Goal: Task Accomplishment & Management: Manage account settings

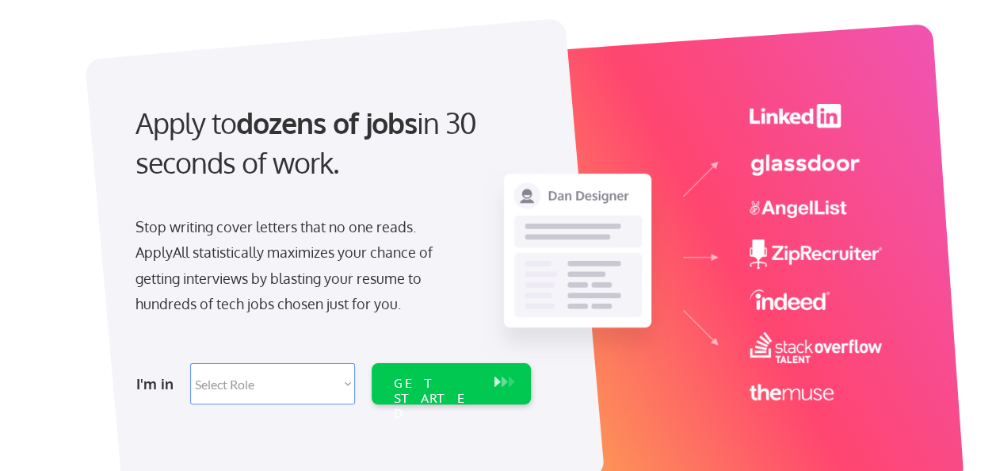
scroll to position [80, 0]
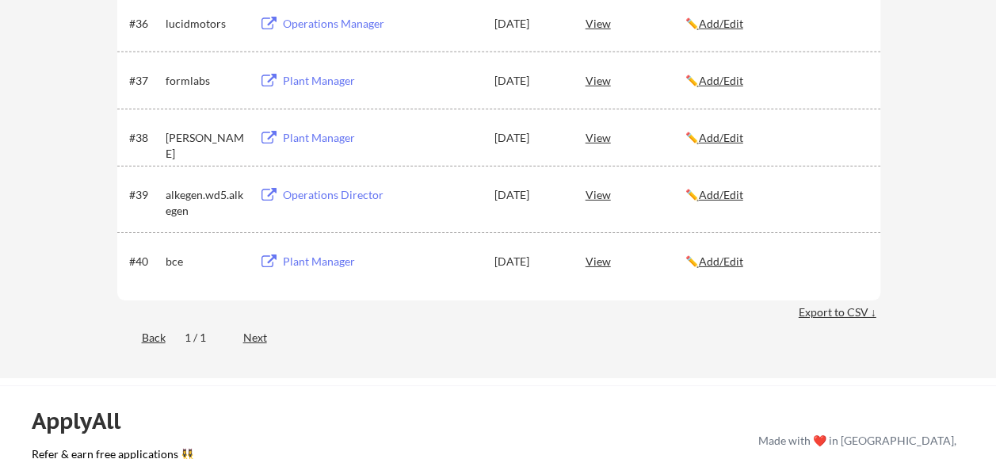
scroll to position [2558, 0]
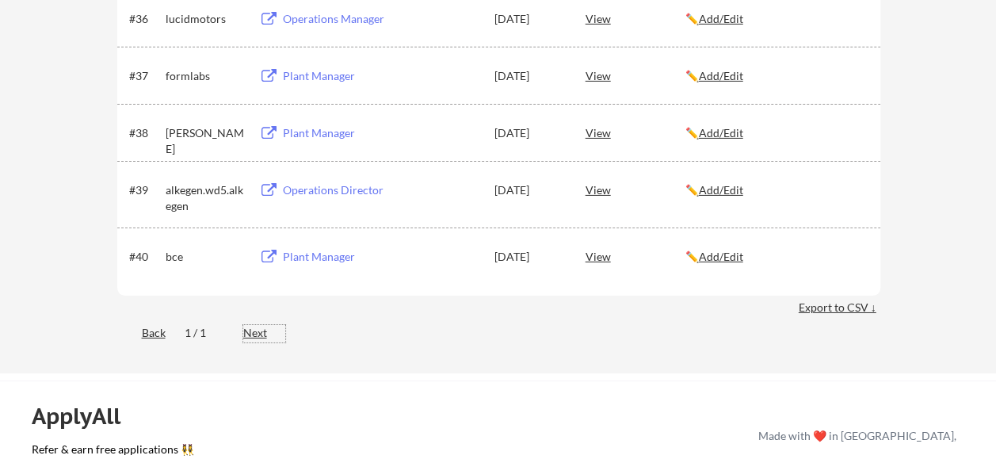
click at [258, 335] on div "Next" at bounding box center [264, 333] width 42 height 16
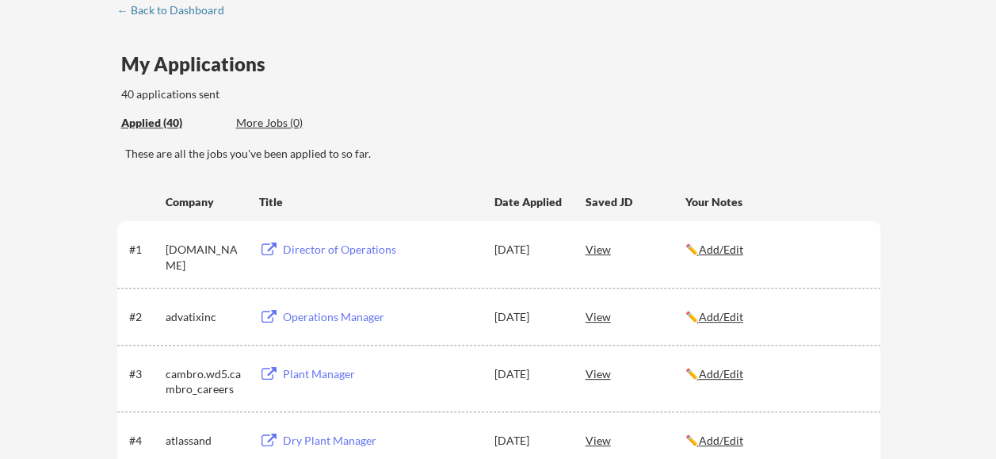
scroll to position [0, 0]
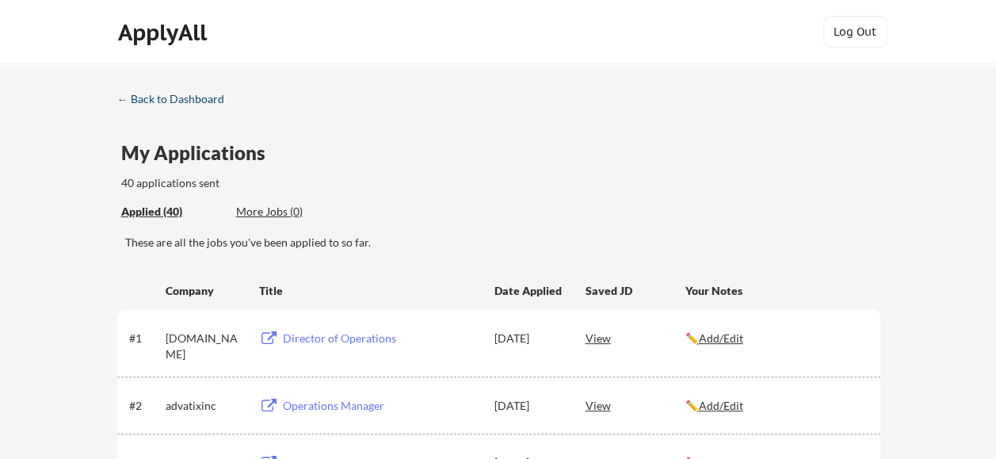
click at [170, 97] on div "← Back to Dashboard" at bounding box center [176, 99] width 119 height 11
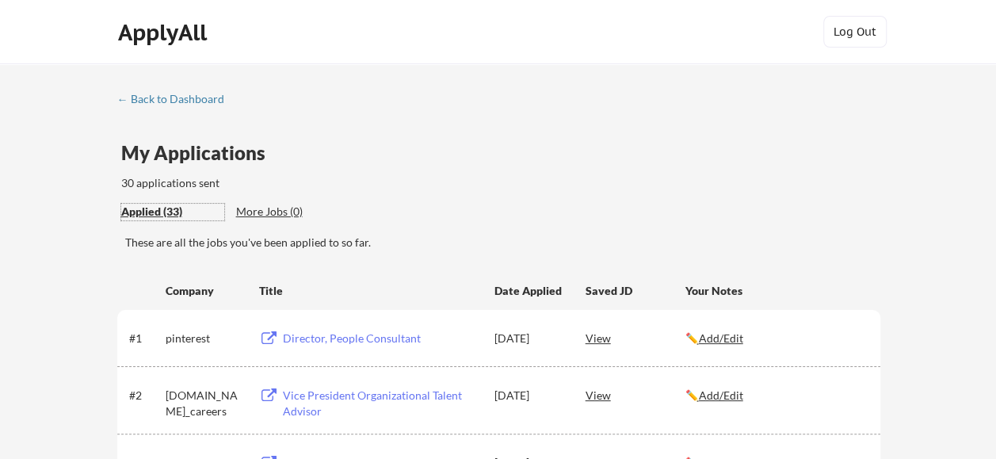
click at [153, 211] on div "Applied (33)" at bounding box center [172, 212] width 103 height 16
click at [151, 100] on div "← Back to Dashboard" at bounding box center [176, 99] width 119 height 11
